Goal: Check status: Check status

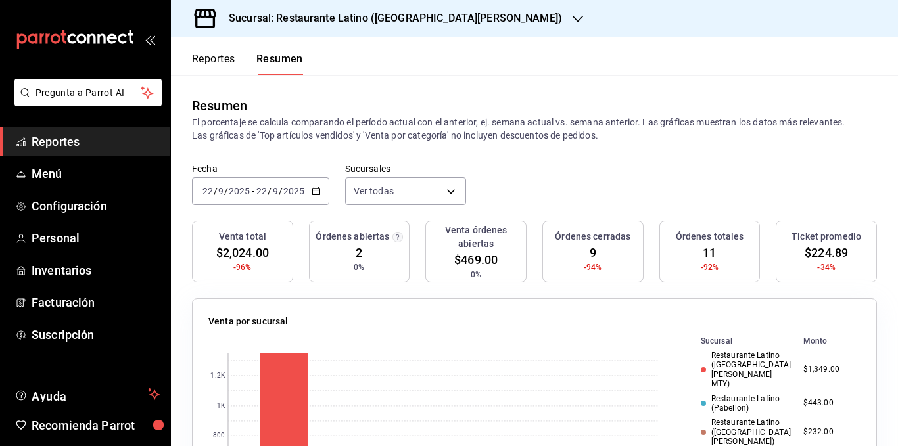
click at [314, 191] on \(Stroke\) "button" at bounding box center [315, 190] width 7 height 1
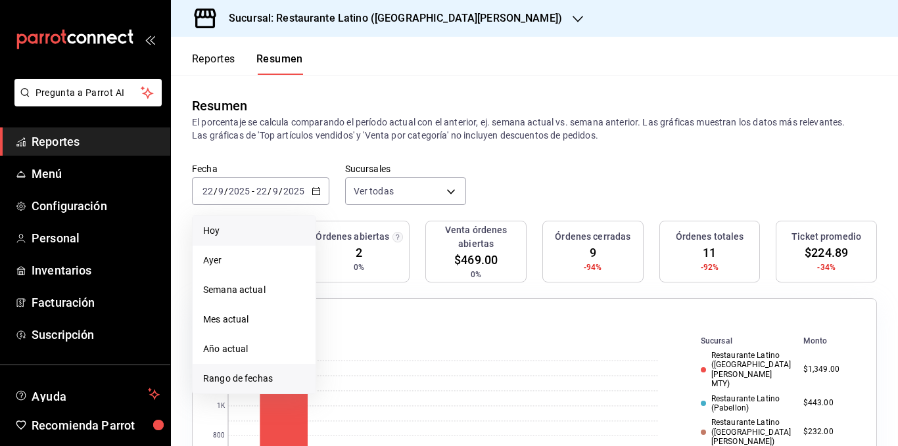
click at [243, 381] on span "Rango de fechas" at bounding box center [254, 379] width 102 height 14
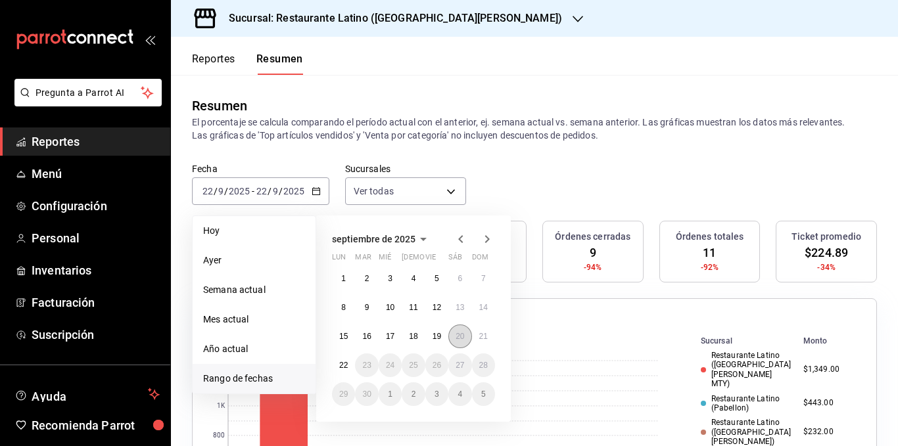
click at [464, 334] on abbr "20" at bounding box center [460, 336] width 9 height 9
click at [481, 334] on abbr "21" at bounding box center [483, 336] width 9 height 9
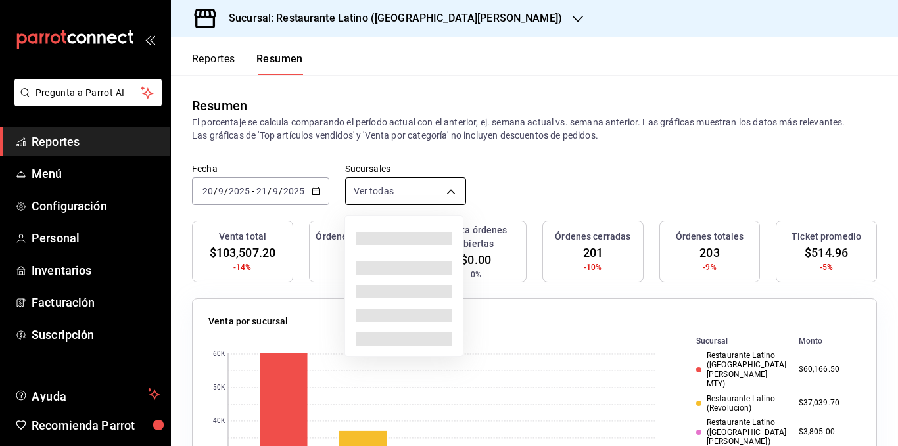
click at [395, 189] on body "Pregunta a Parrot AI Reportes Menú Configuración Personal Inventarios Facturaci…" at bounding box center [449, 223] width 898 height 446
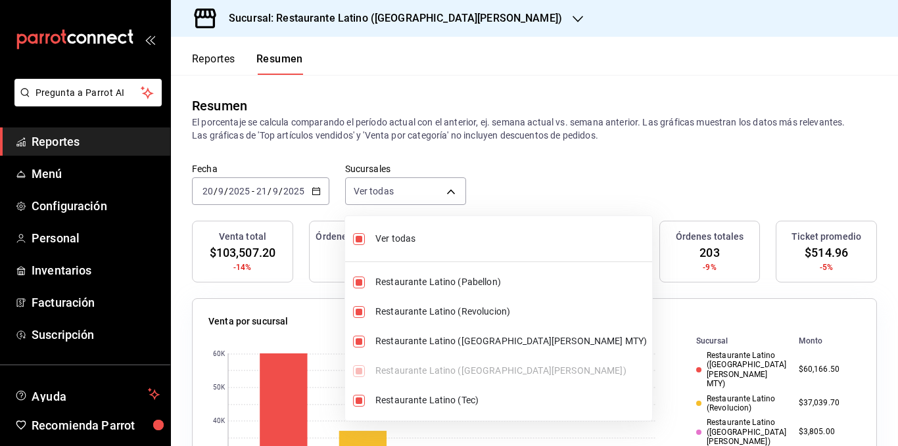
click at [388, 141] on div at bounding box center [449, 223] width 898 height 446
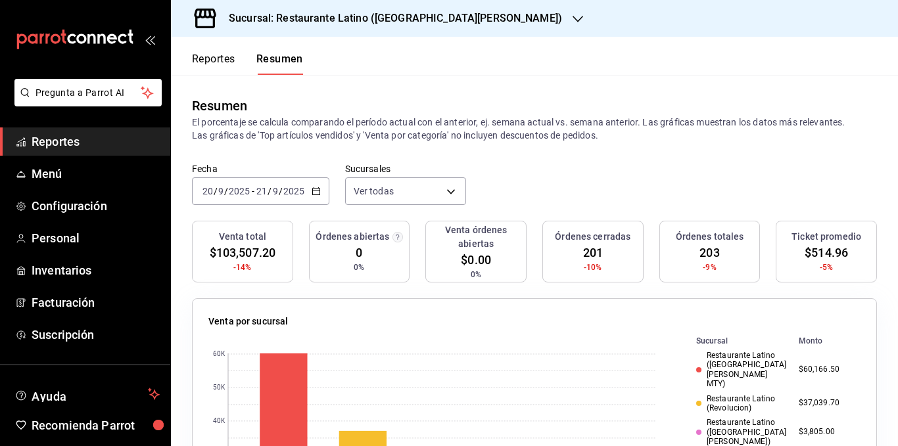
click at [387, 135] on p "El porcentaje se calcula comparando el período actual con el anterior, ej. sema…" at bounding box center [534, 129] width 685 height 26
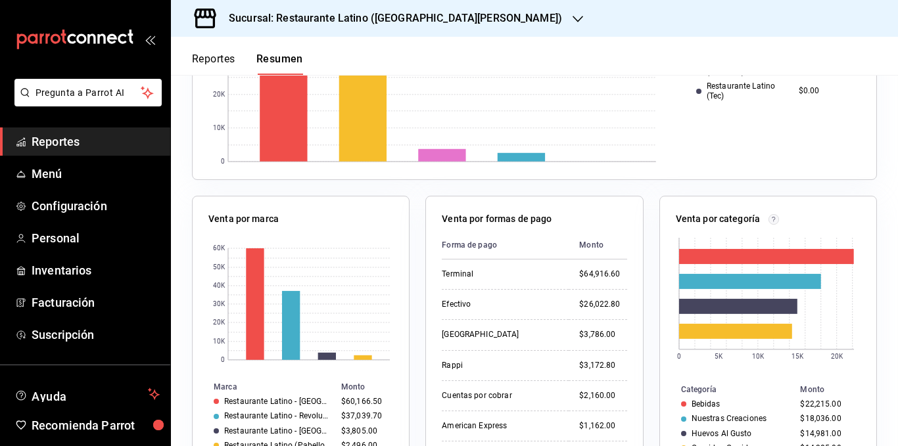
scroll to position [526, 0]
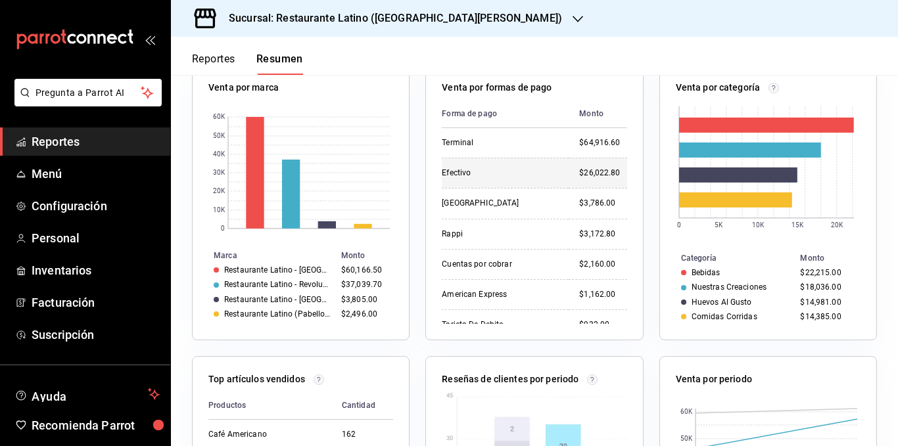
click at [579, 172] on div "$26,022.80" at bounding box center [602, 173] width 47 height 11
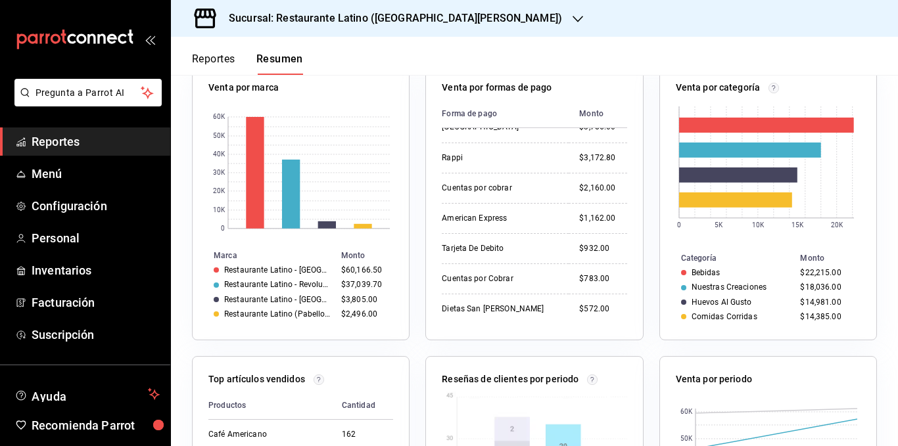
scroll to position [0, 0]
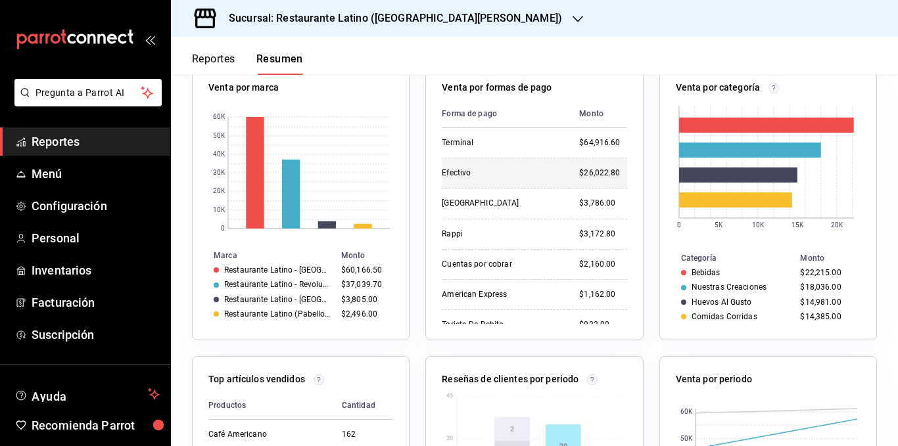
click at [579, 174] on div "$26,022.80" at bounding box center [602, 173] width 47 height 11
click at [579, 147] on div "$64,916.60" at bounding box center [602, 142] width 47 height 11
click at [579, 171] on div "$26,022.80" at bounding box center [602, 173] width 47 height 11
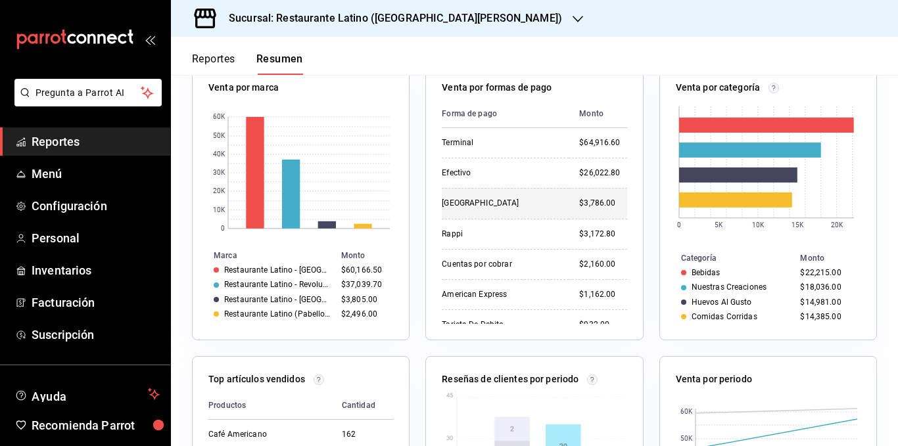
click at [579, 201] on div "$3,786.00" at bounding box center [602, 203] width 47 height 11
click at [579, 229] on div "$3,172.80" at bounding box center [602, 234] width 47 height 11
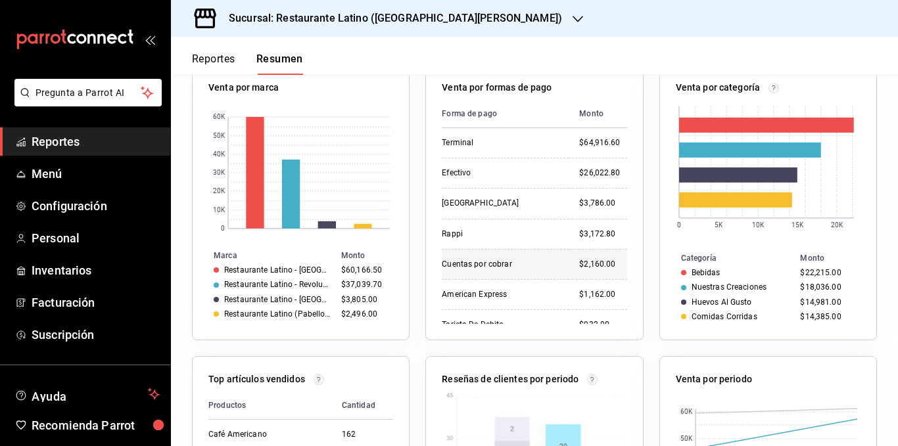
click at [579, 262] on div "$2,160.00" at bounding box center [602, 264] width 47 height 11
click at [579, 298] on div "$1,162.00" at bounding box center [602, 294] width 47 height 11
